Goal: Navigation & Orientation: Find specific page/section

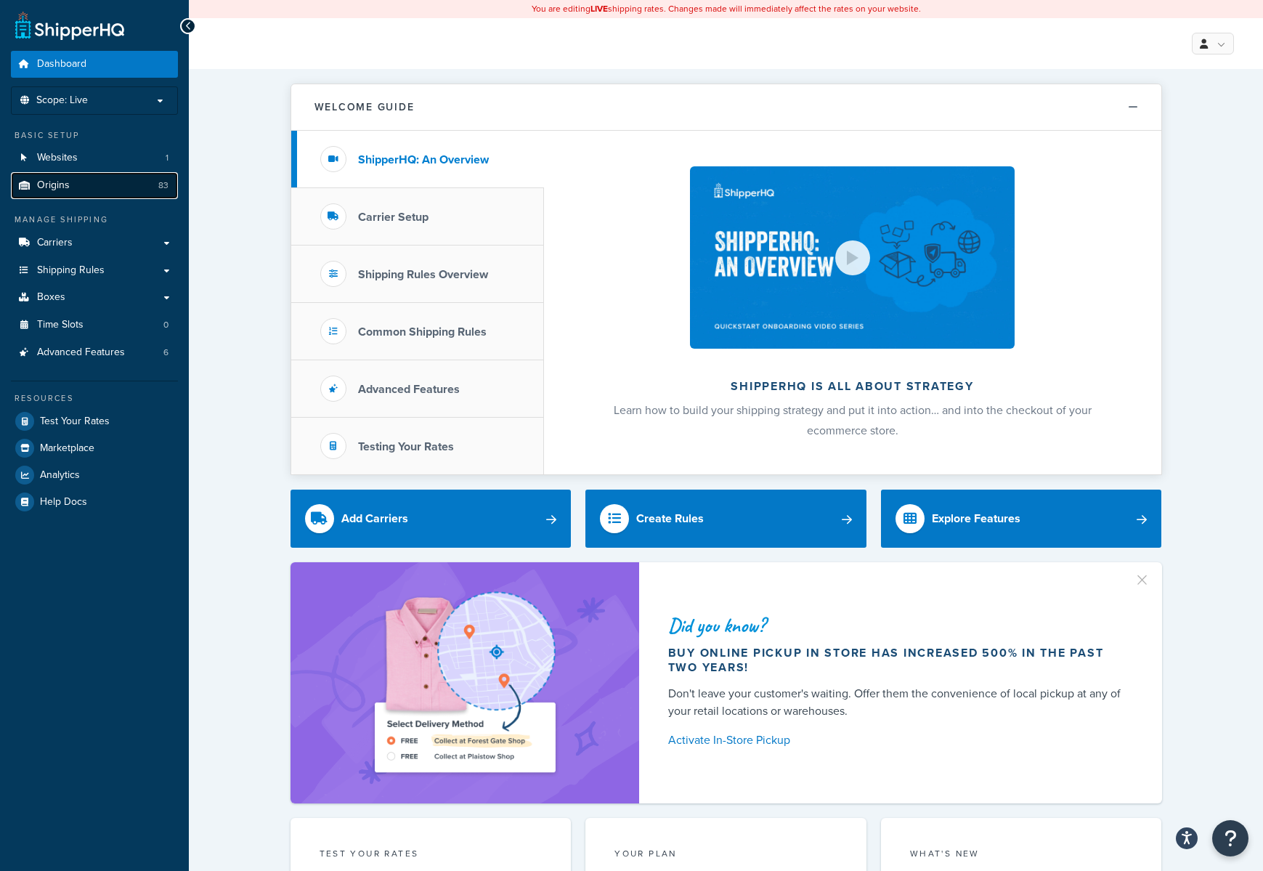
click at [61, 193] on link "Origins 83" at bounding box center [94, 185] width 167 height 27
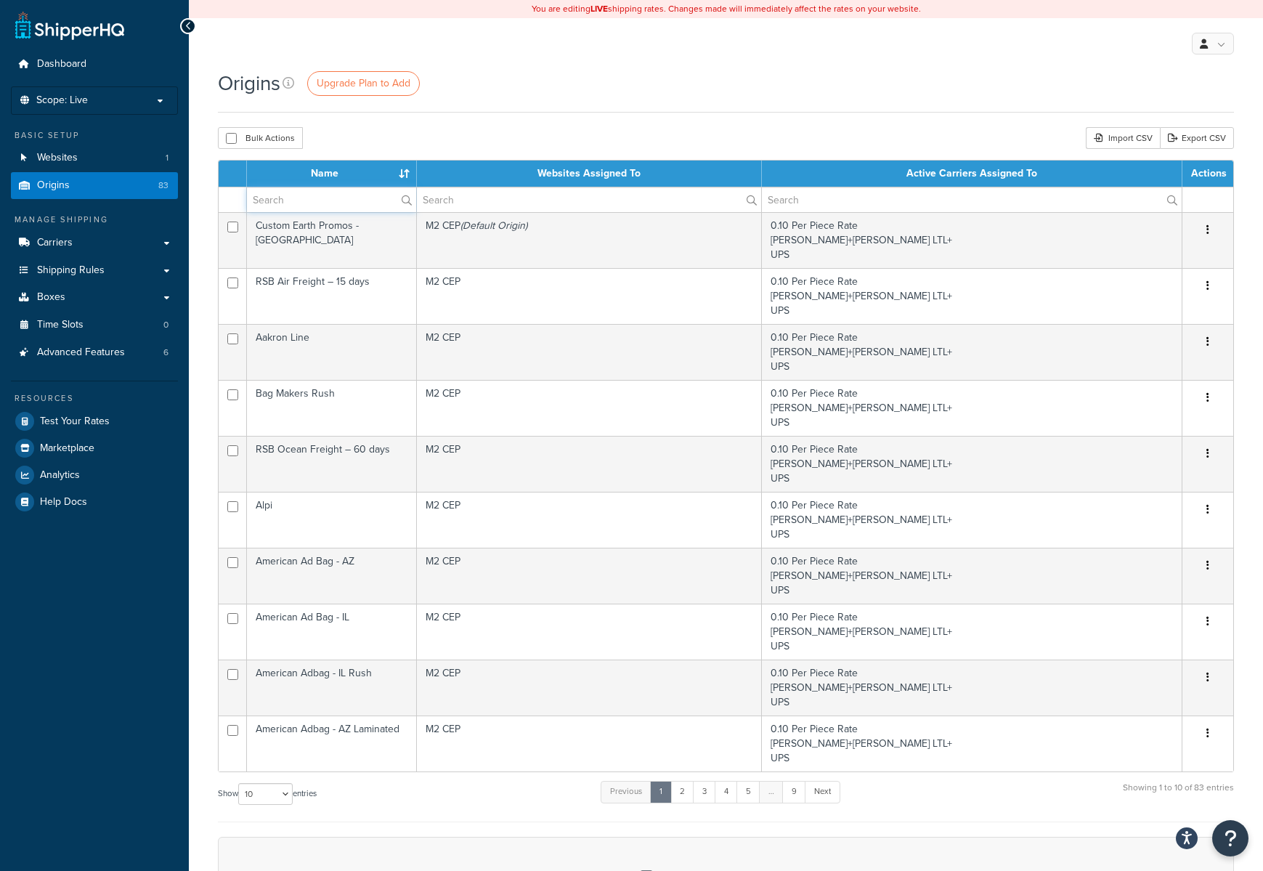
click at [269, 204] on input "text" at bounding box center [331, 199] width 169 height 25
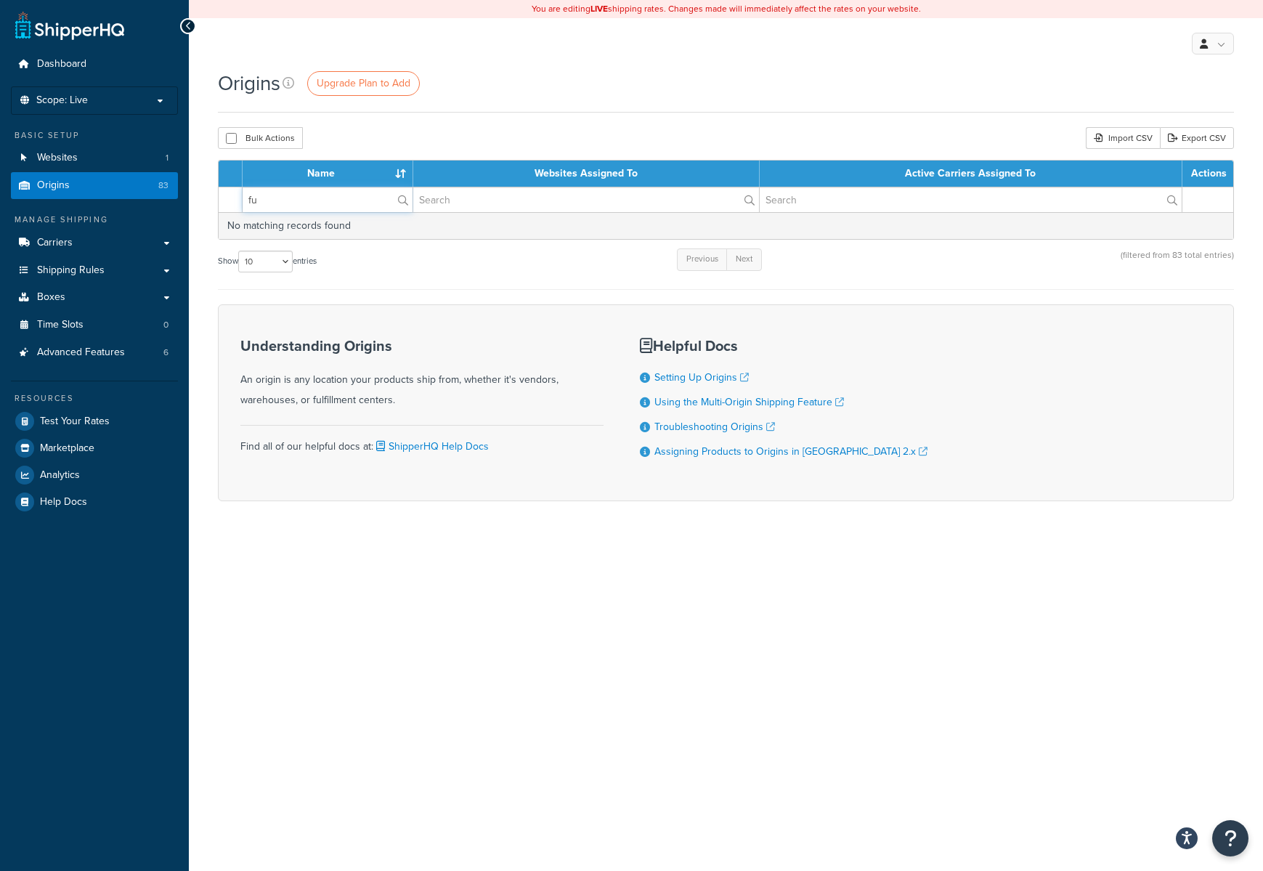
type input "f"
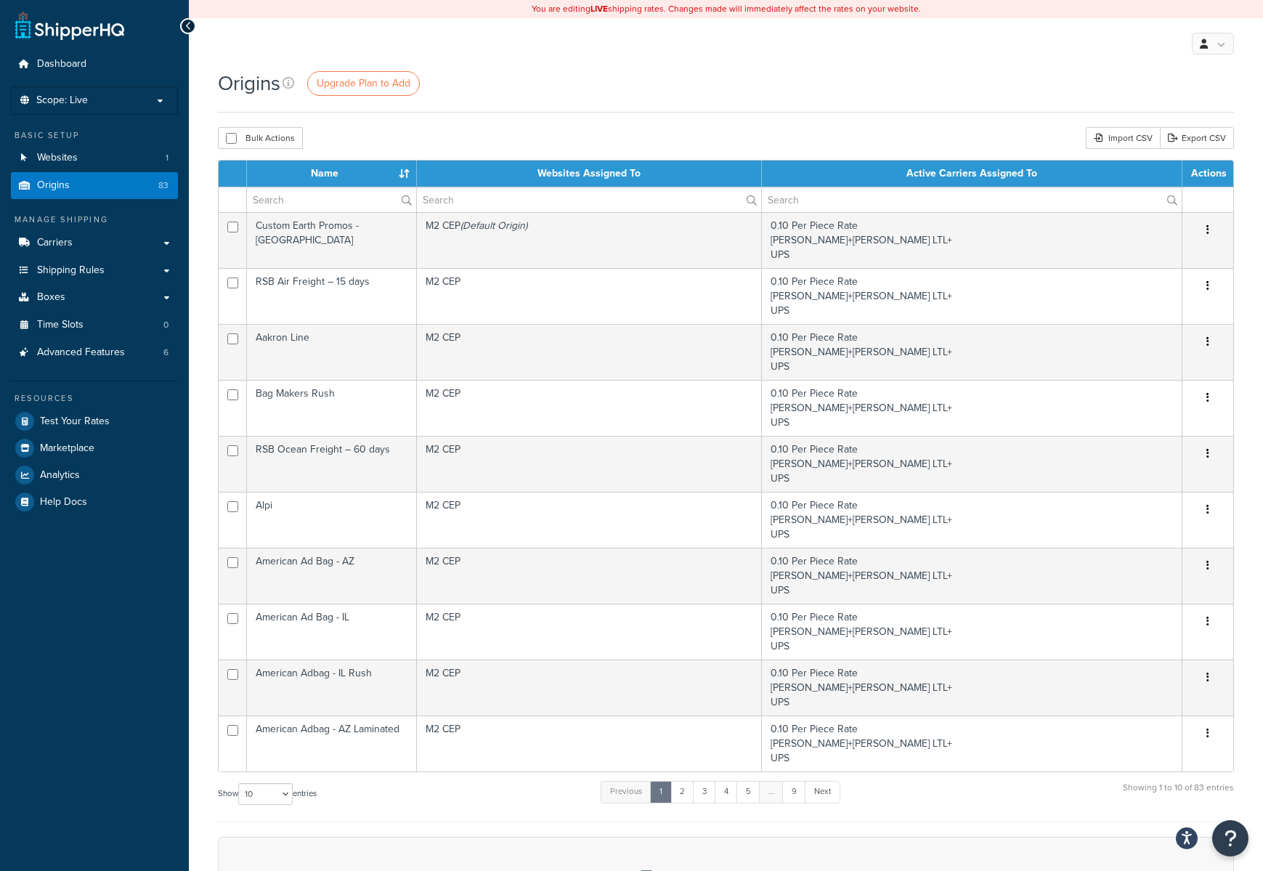
click at [301, 176] on th "Name" at bounding box center [332, 173] width 170 height 26
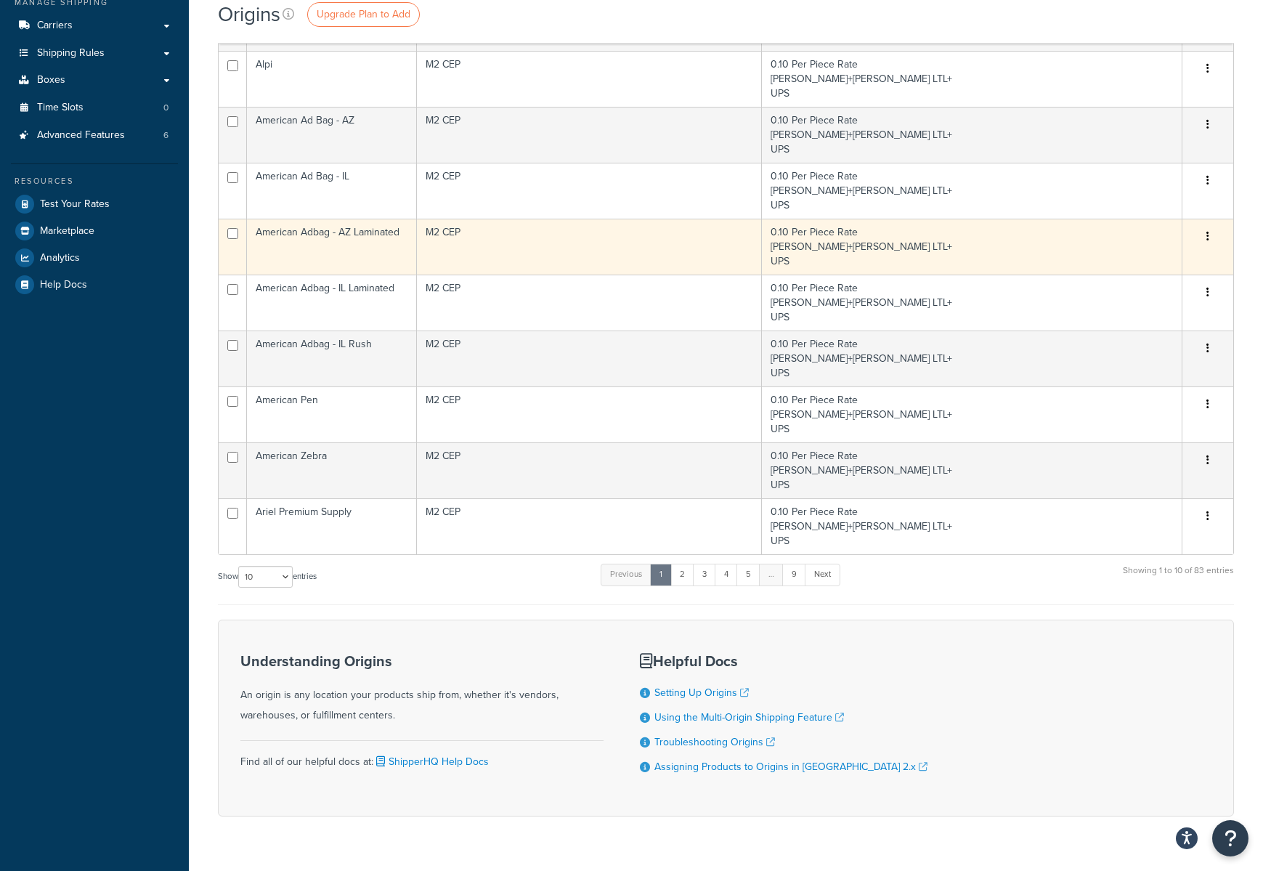
scroll to position [250, 0]
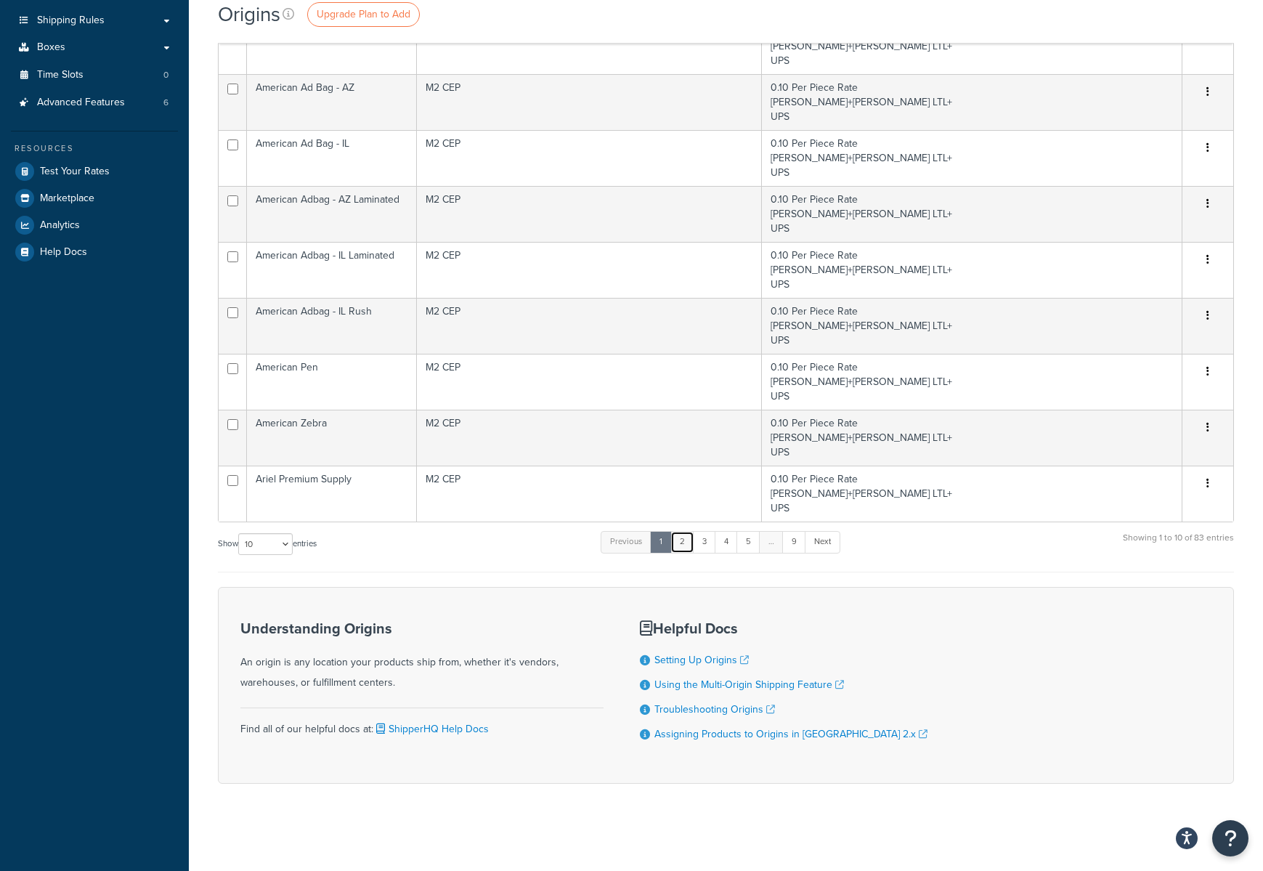
click at [680, 546] on link "2" at bounding box center [682, 542] width 24 height 22
click at [282, 540] on select "10 15 25 50 100 1000" at bounding box center [265, 544] width 54 height 22
select select "100"
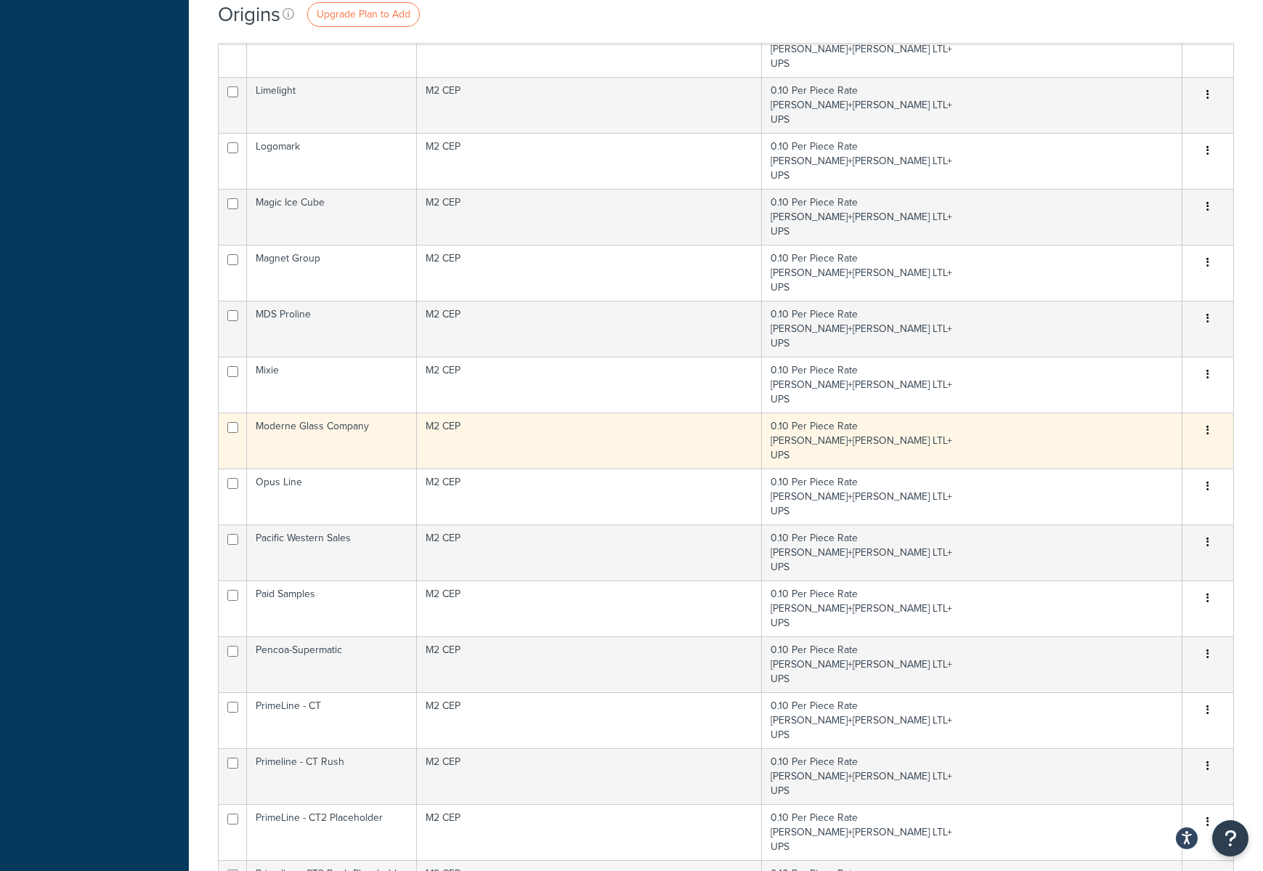
scroll to position [2836, 0]
